Goal: Task Accomplishment & Management: Complete application form

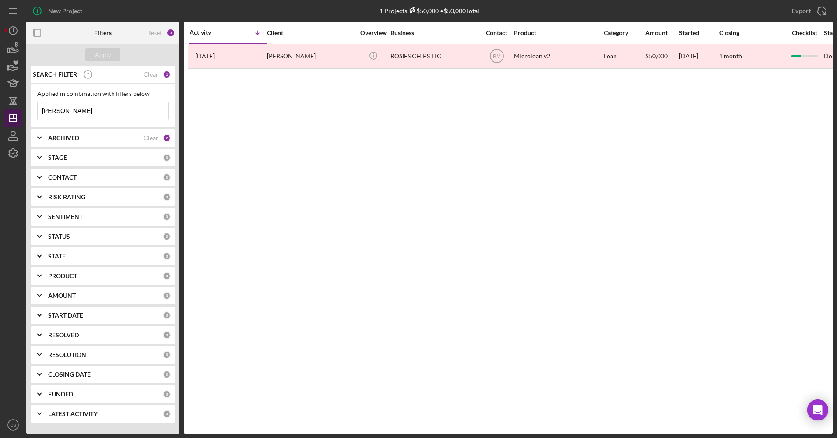
drag, startPoint x: 93, startPoint y: 102, endPoint x: 4, endPoint y: 111, distance: 88.8
click at [4, 111] on div "New Project 1 Projects $50,000 • $50,000 Total [PERSON_NAME] Export Icon/Export…" at bounding box center [418, 216] width 828 height 433
click at [110, 53] on div "Apply" at bounding box center [103, 54] width 16 height 13
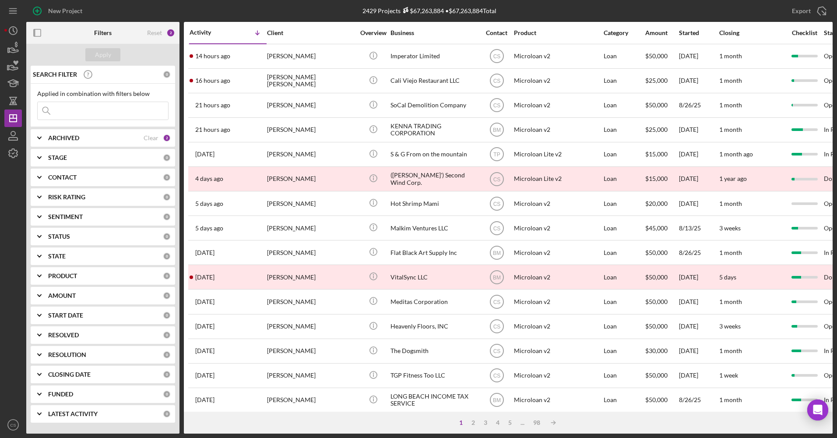
click at [109, 112] on input at bounding box center [103, 111] width 130 height 18
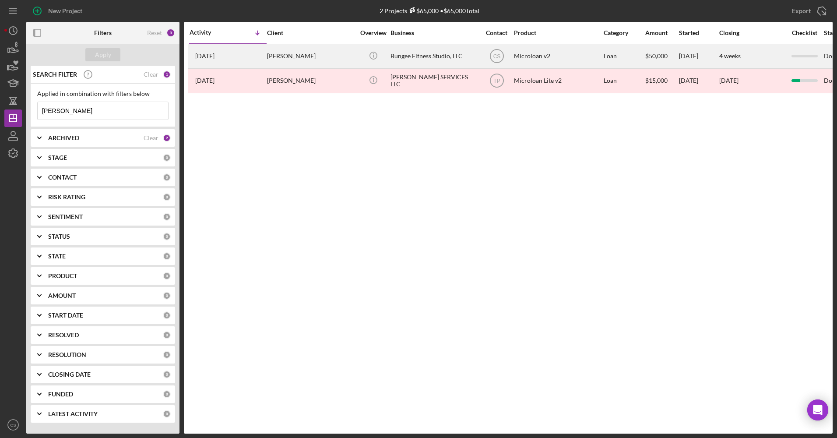
type input "[PERSON_NAME]"
click at [429, 64] on div "Bungee Fitness Studio, LLC" at bounding box center [434, 56] width 88 height 23
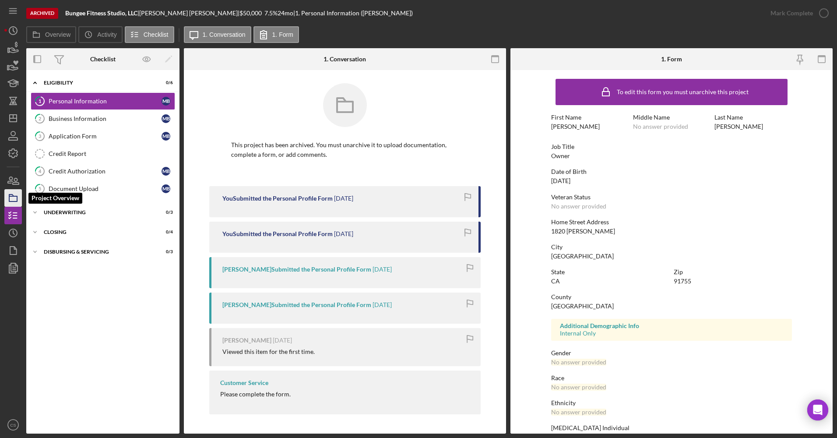
click at [14, 195] on icon "button" at bounding box center [13, 198] width 22 height 22
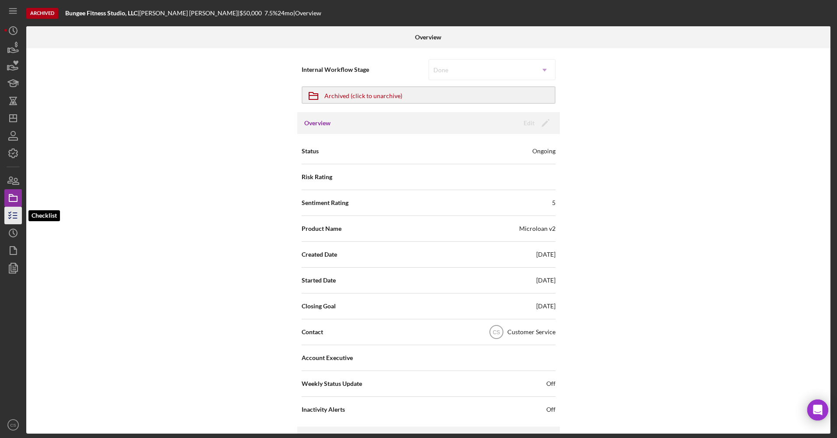
click at [7, 220] on icon "button" at bounding box center [13, 215] width 22 height 22
